Goal: Check status

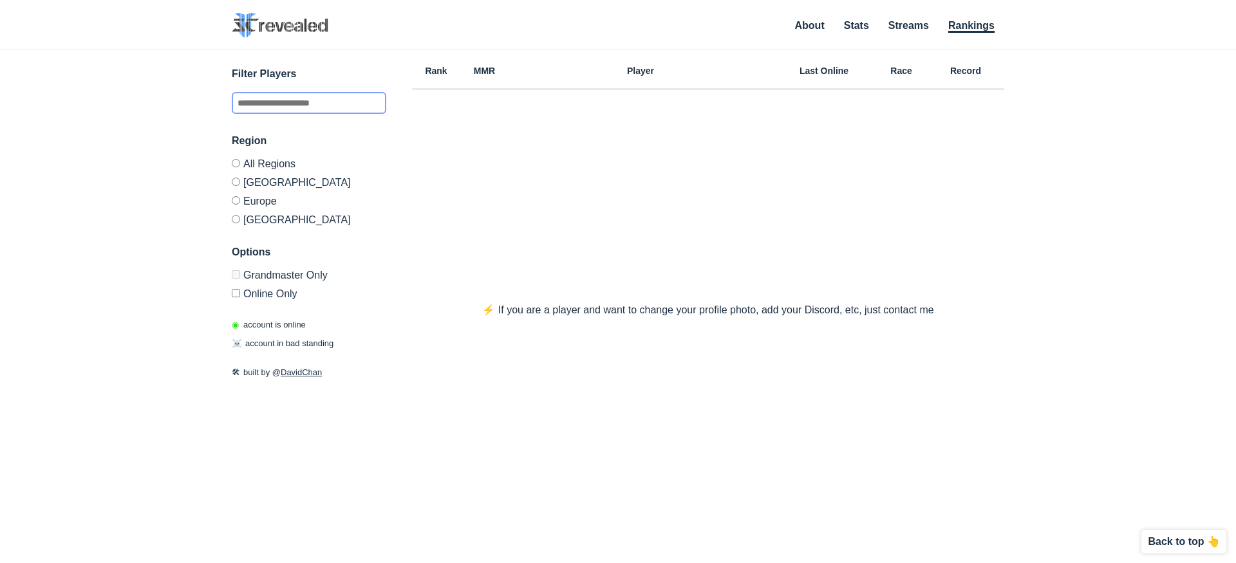
click at [306, 108] on input "text" at bounding box center [309, 103] width 155 height 22
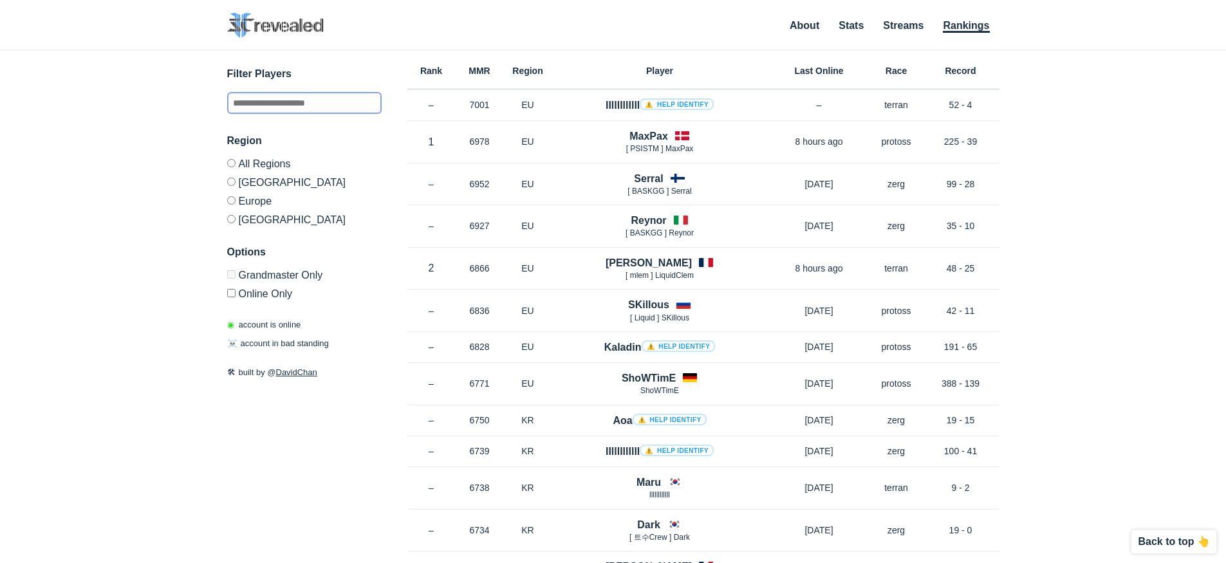
type input "**********"
click at [254, 190] on label "[GEOGRAPHIC_DATA]" at bounding box center [304, 182] width 155 height 19
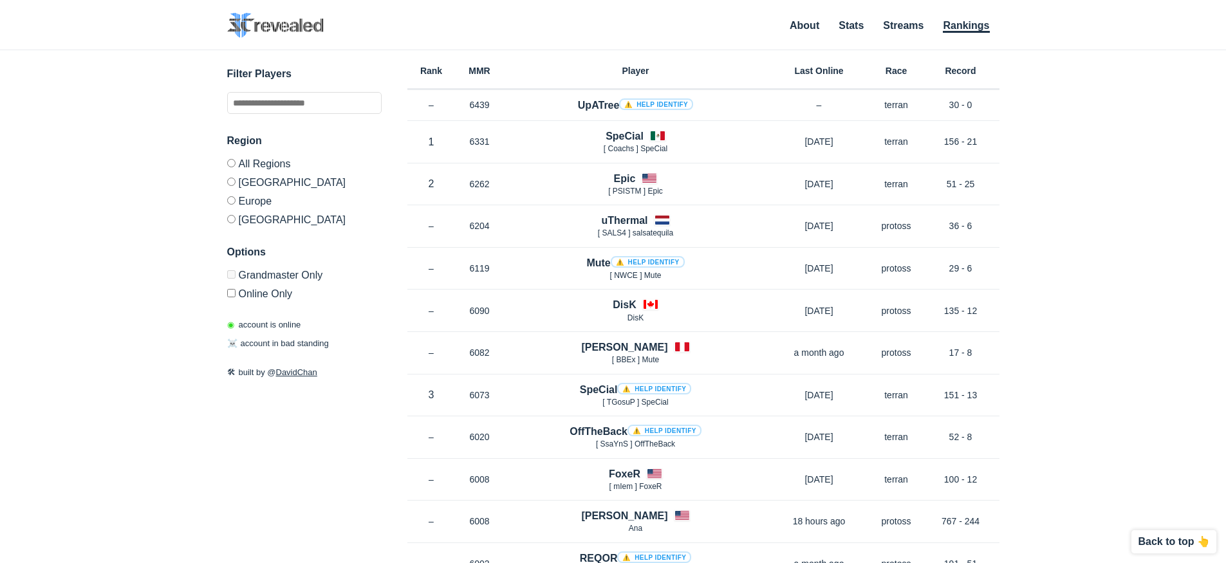
click at [261, 181] on label "[GEOGRAPHIC_DATA]" at bounding box center [304, 182] width 155 height 19
